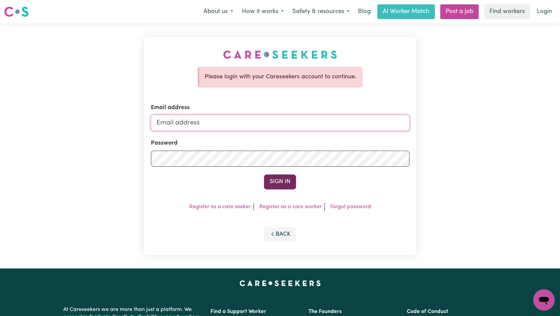
type input "[EMAIL_ADDRESS][DOMAIN_NAME]"
click at [280, 186] on button "Sign In" at bounding box center [280, 181] width 32 height 15
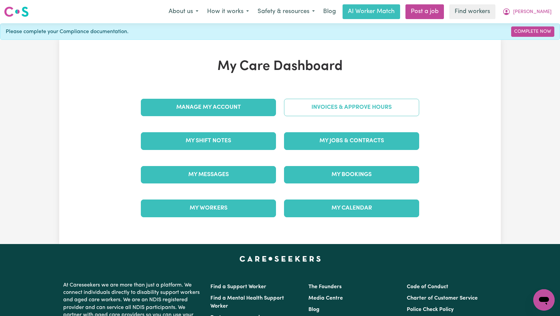
click at [346, 108] on link "Invoices & Approve Hours" at bounding box center [351, 107] width 135 height 17
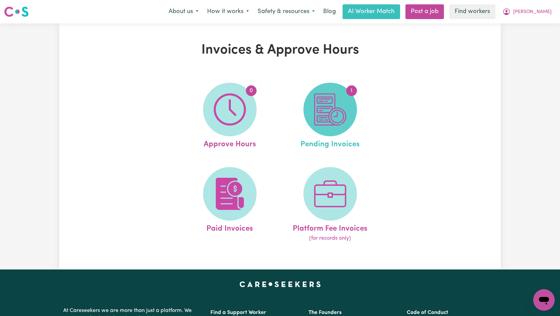
click at [338, 108] on img at bounding box center [330, 109] width 32 height 32
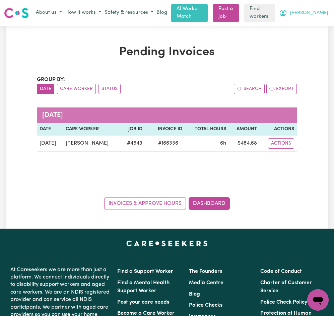
click at [321, 14] on span "[PERSON_NAME]" at bounding box center [309, 12] width 39 height 7
click at [310, 24] on link "My Dashboard" at bounding box center [303, 26] width 53 height 13
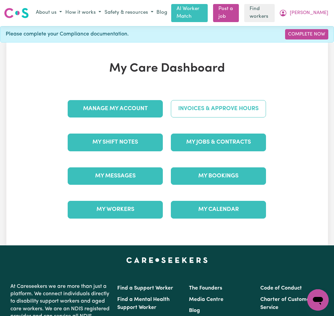
click at [218, 109] on link "Invoices & Approve Hours" at bounding box center [218, 108] width 95 height 17
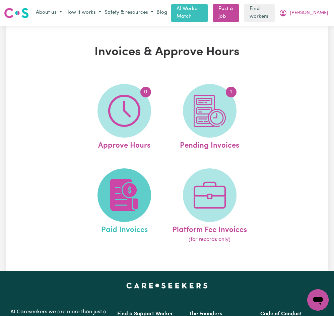
click at [112, 187] on img at bounding box center [124, 195] width 32 height 32
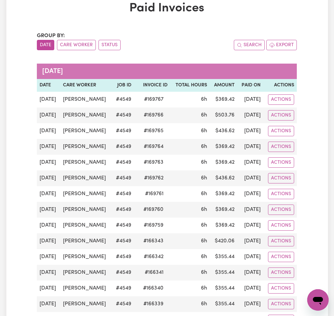
scroll to position [33, 0]
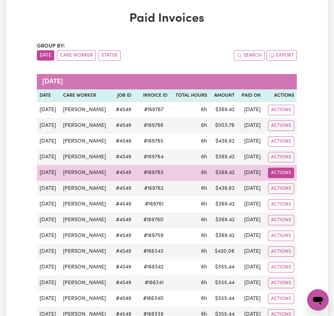
click at [281, 115] on button "Actions" at bounding box center [281, 110] width 26 height 10
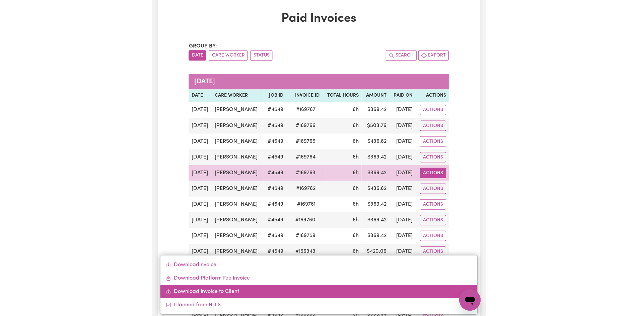
scroll to position [67, 0]
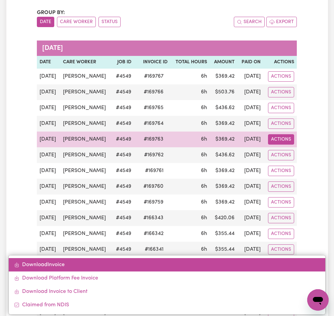
click at [51, 265] on link "Download Invoice" at bounding box center [167, 264] width 316 height 13
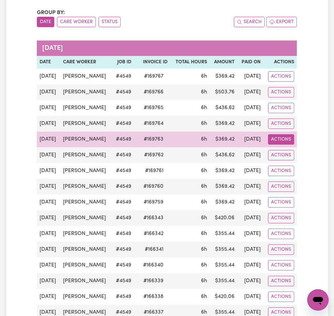
click at [276, 82] on button "Actions" at bounding box center [281, 76] width 26 height 10
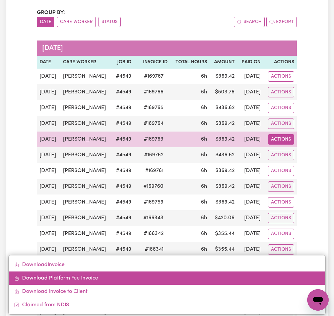
click at [59, 277] on link "Download Platform Fee Invoice" at bounding box center [167, 278] width 316 height 13
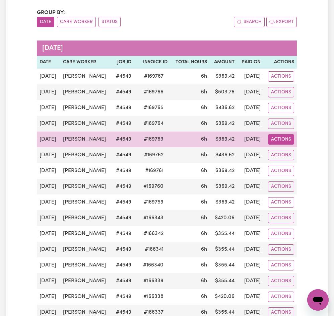
click at [283, 82] on button "Actions" at bounding box center [281, 76] width 26 height 10
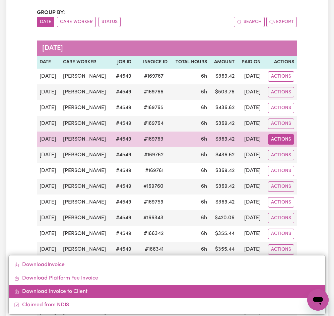
click at [59, 290] on link "Download Invoice to Client" at bounding box center [167, 291] width 316 height 13
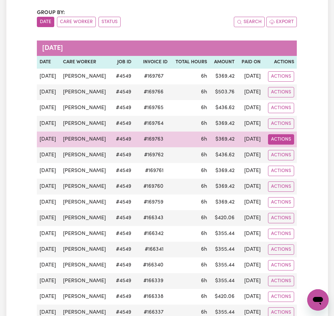
click at [281, 82] on button "Actions" at bounding box center [281, 76] width 26 height 10
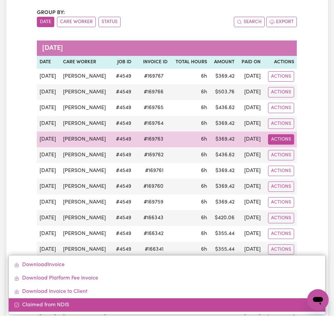
click at [53, 305] on link "Claimed from NDIS" at bounding box center [167, 304] width 316 height 13
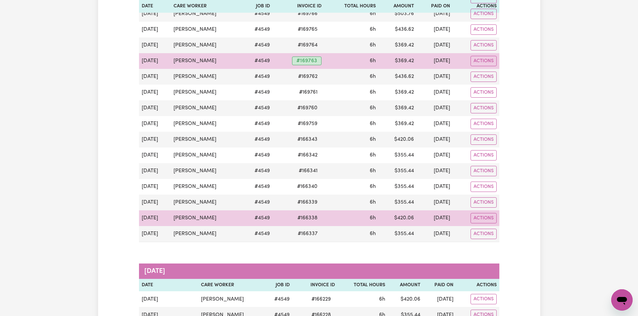
scroll to position [167, 0]
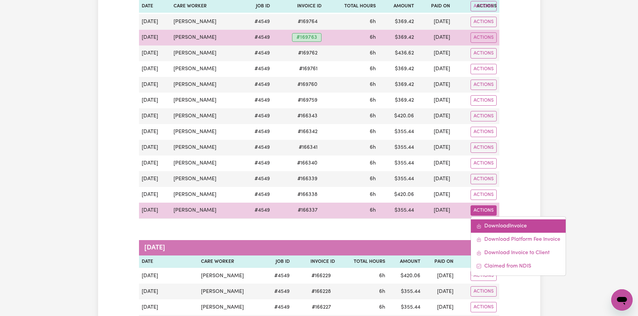
click at [495, 224] on link "Download Invoice" at bounding box center [518, 226] width 95 height 13
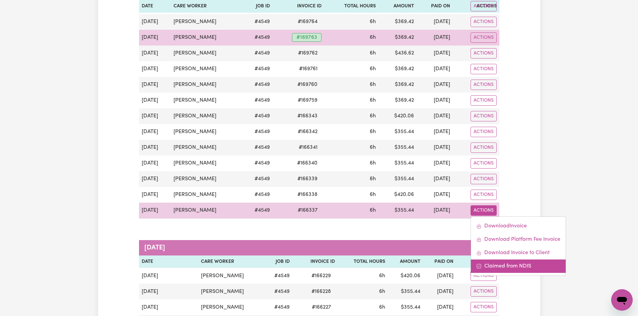
click at [495, 267] on link "Claimed from NDIS" at bounding box center [518, 266] width 95 height 13
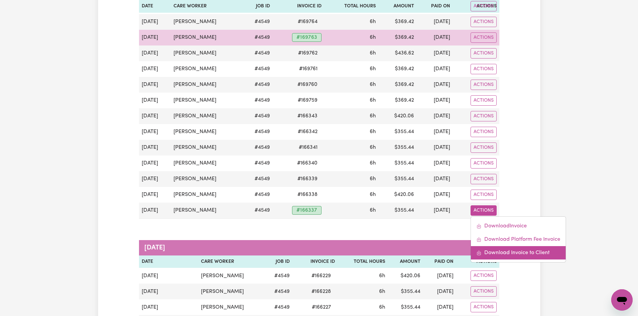
click at [510, 256] on link "Download Invoice to Client" at bounding box center [518, 252] width 95 height 13
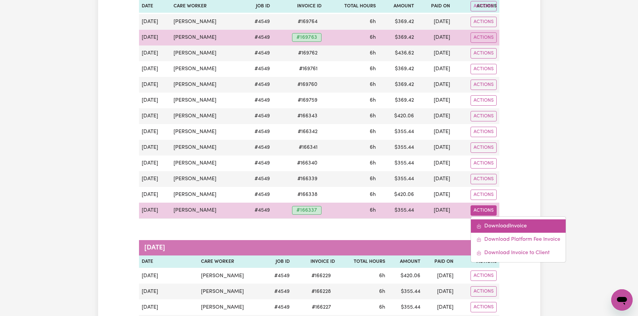
click at [495, 227] on link "Download Invoice" at bounding box center [518, 226] width 95 height 13
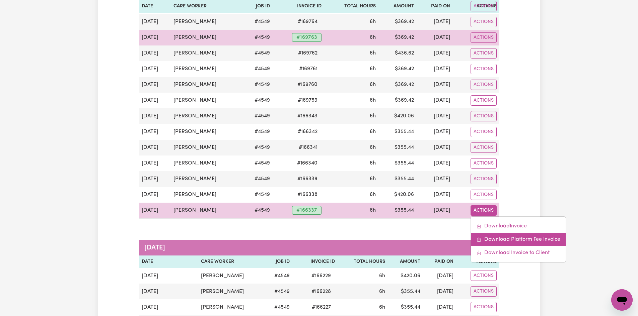
click at [498, 240] on link "Download Platform Fee Invoice" at bounding box center [518, 239] width 95 height 13
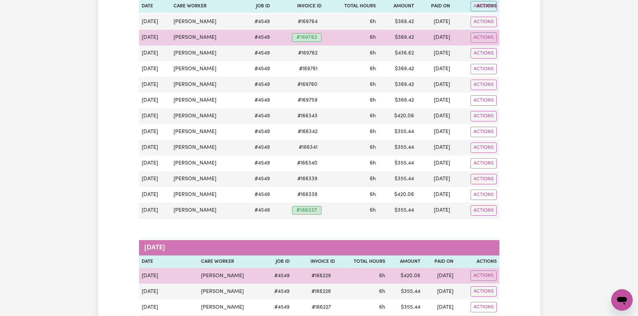
click at [240, 270] on td "[PERSON_NAME]" at bounding box center [231, 276] width 66 height 16
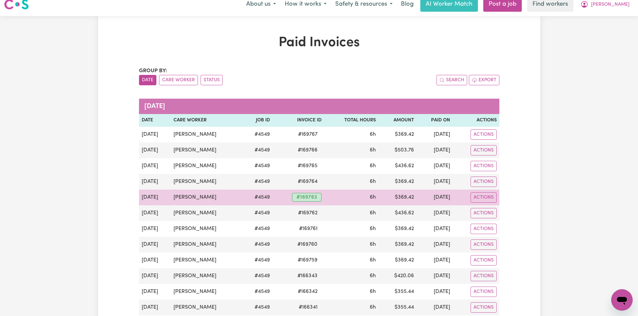
scroll to position [0, 0]
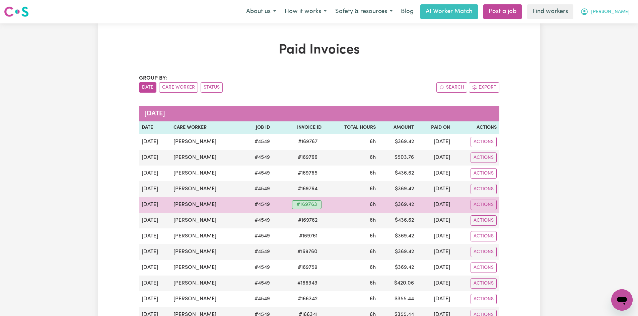
click at [560, 13] on span "[PERSON_NAME]" at bounding box center [610, 11] width 39 height 7
click at [560, 39] on link "Logout" at bounding box center [607, 38] width 53 height 13
